Goal: Information Seeking & Learning: Learn about a topic

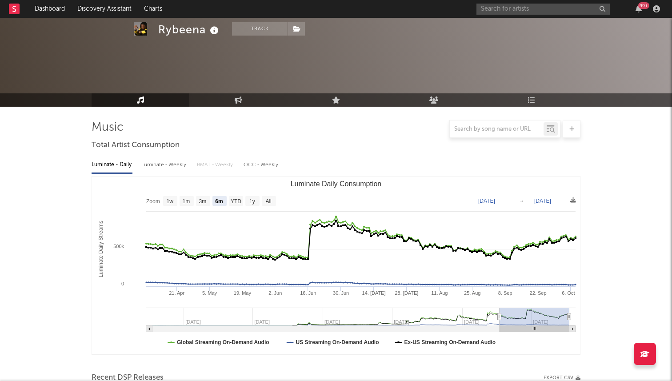
select select "6m"
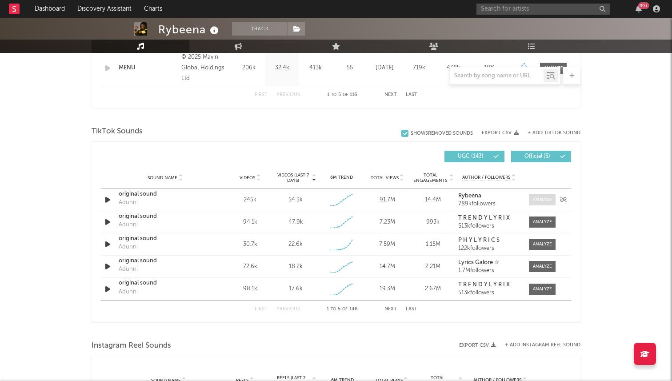
click at [541, 196] on span at bounding box center [542, 199] width 27 height 11
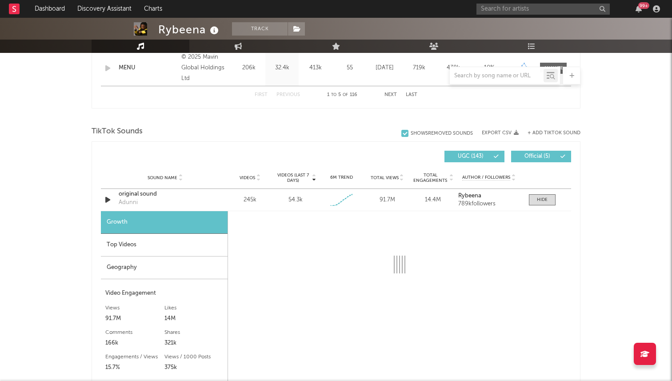
select select "1w"
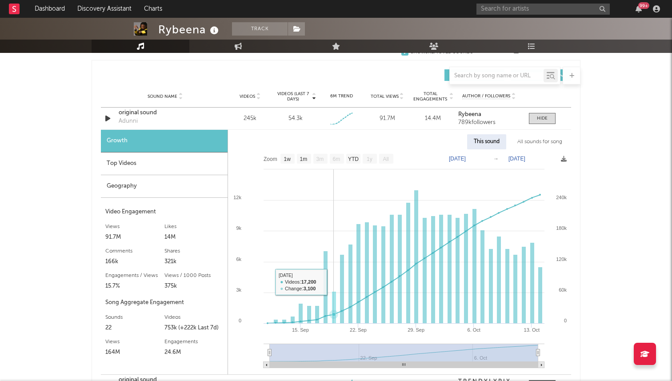
scroll to position [614, 0]
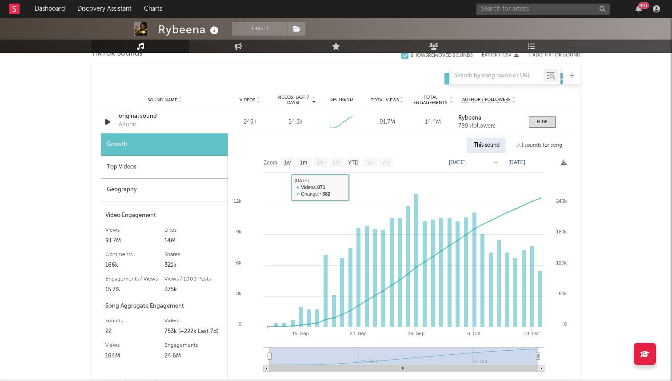
click at [148, 165] on div "Top Videos" at bounding box center [164, 167] width 127 height 23
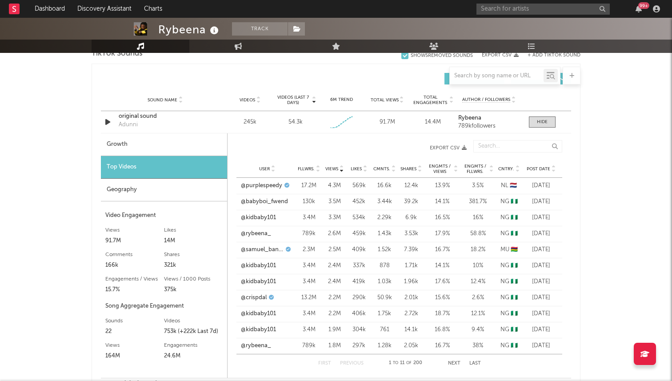
click at [540, 166] on span "Post Date" at bounding box center [539, 168] width 24 height 5
click at [539, 168] on span "Post Date" at bounding box center [539, 168] width 24 height 5
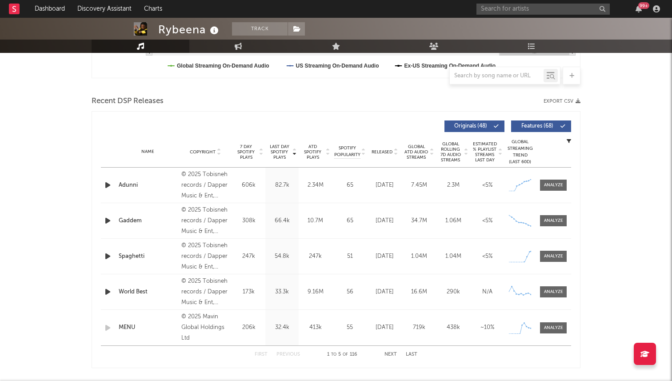
scroll to position [275, 0]
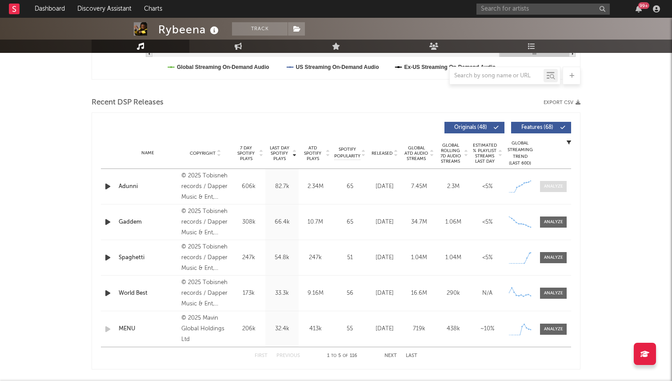
click at [548, 183] on div at bounding box center [553, 186] width 19 height 7
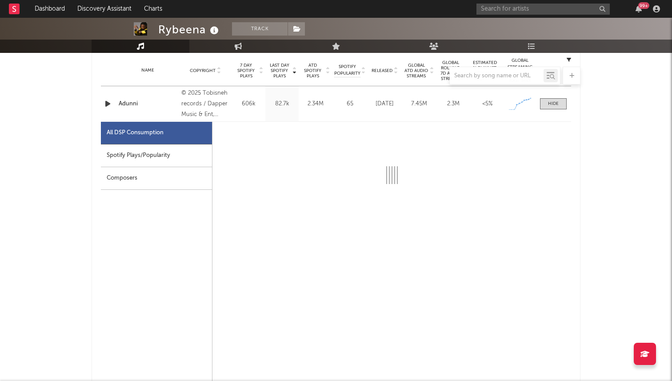
scroll to position [356, 0]
select select "1w"
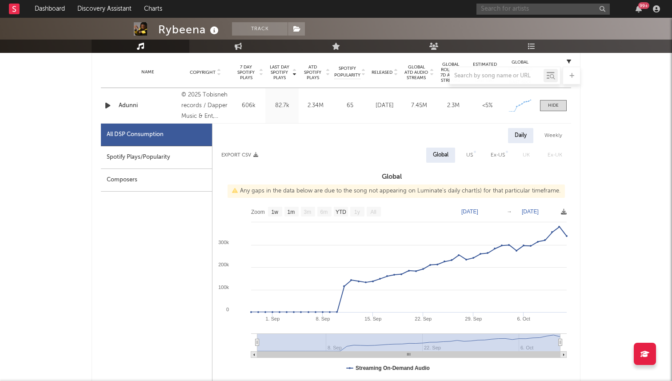
click at [509, 5] on input "text" at bounding box center [542, 9] width 133 height 11
type input "otega"
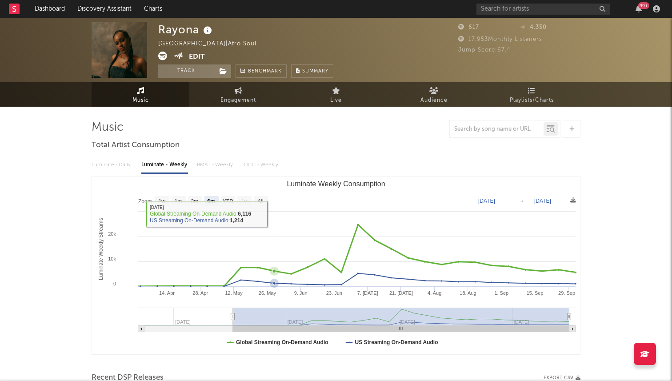
select select "6m"
